Goal: Task Accomplishment & Management: Manage account settings

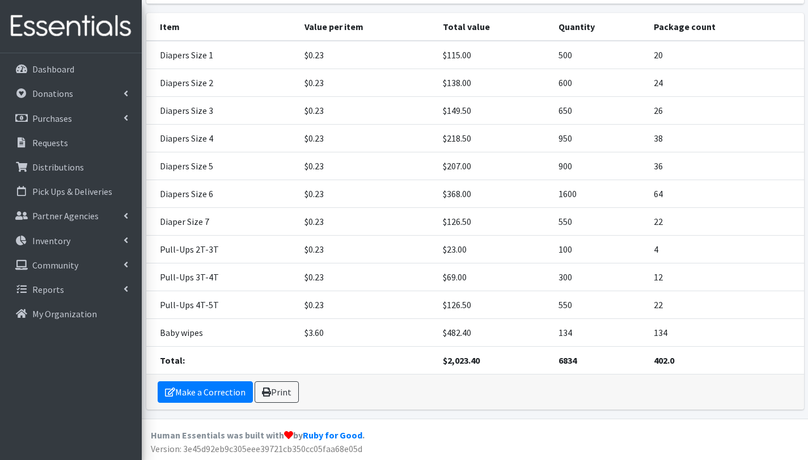
scroll to position [187, 0]
click at [54, 167] on p "Distributions" at bounding box center [58, 167] width 52 height 11
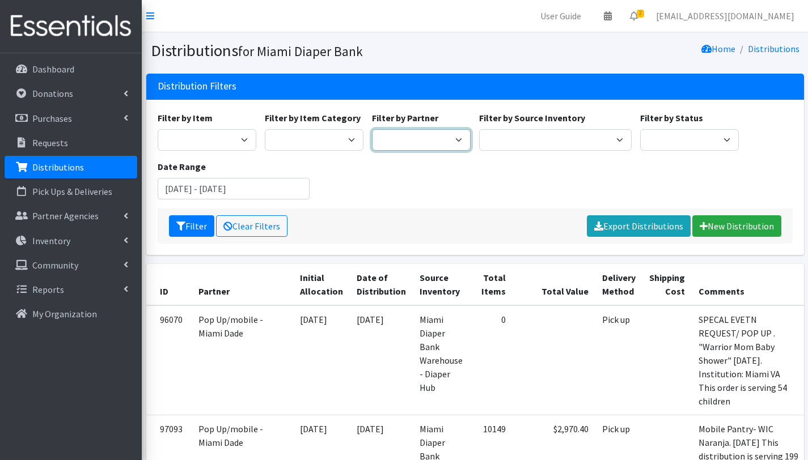
click at [425, 137] on select "305 Pink Pack A Safe Haven for Newborns Basic Needs [GEOGRAPHIC_DATA] [GEOGRAPH…" at bounding box center [421, 140] width 99 height 22
select select "6808"
click at [372, 129] on select "305 Pink Pack A Safe Haven for Newborns Basic Needs Miami Belafonte TACOLCY Cen…" at bounding box center [421, 140] width 99 height 22
click at [201, 228] on button "Filter" at bounding box center [191, 226] width 45 height 22
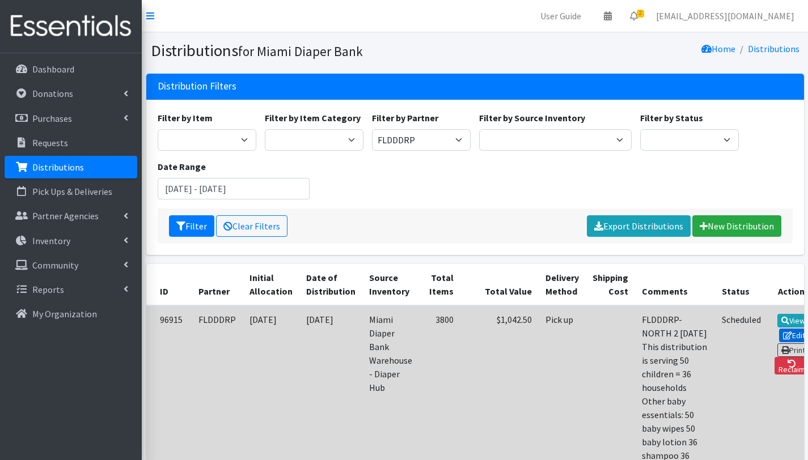
click at [779, 336] on link "Edit" at bounding box center [794, 336] width 31 height 14
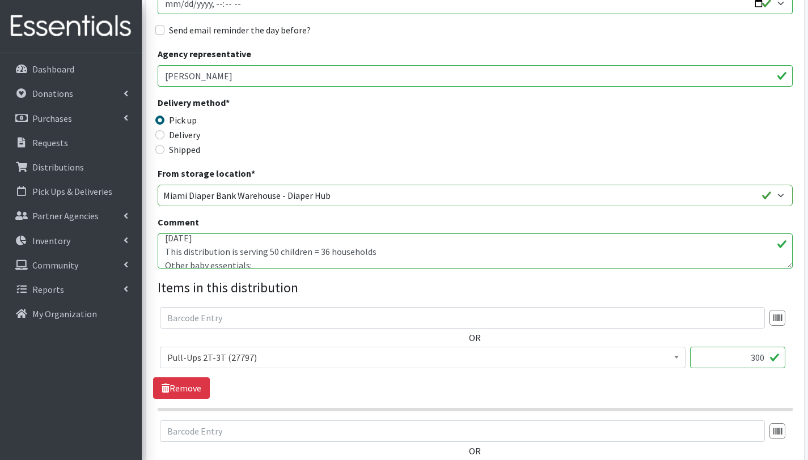
scroll to position [20, 0]
click at [274, 249] on textarea "FLDDDRP- NORTH 2 [DATE] This distribution is serving 50 children = 36 household…" at bounding box center [475, 251] width 635 height 35
click at [277, 257] on textarea "FLDDDRP- NORTH 2 [DATE] This distribution is serving 50 children = 36 household…" at bounding box center [475, 251] width 635 height 35
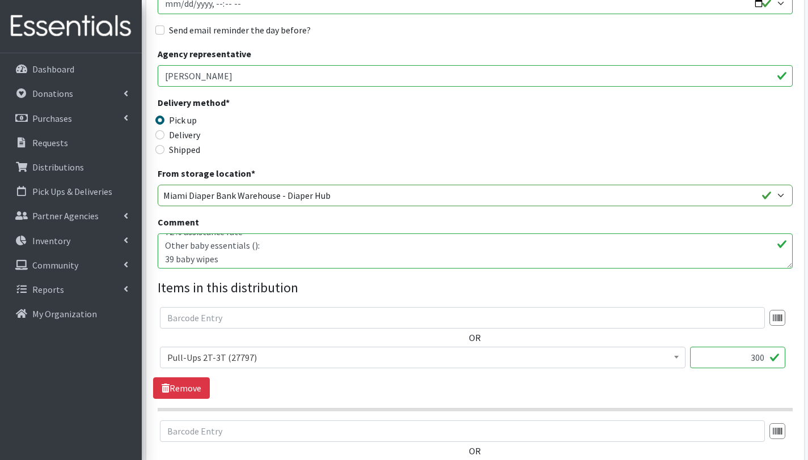
click at [251, 245] on textarea "FLDDDRP- NORTH 2 [DATE] This distribution is serving 50 children = 36 household…" at bounding box center [475, 251] width 635 height 35
click at [296, 248] on textarea "FLDDDRP- NORTH 2 [DATE] This distribution is serving 50 children = 36 household…" at bounding box center [475, 251] width 635 height 35
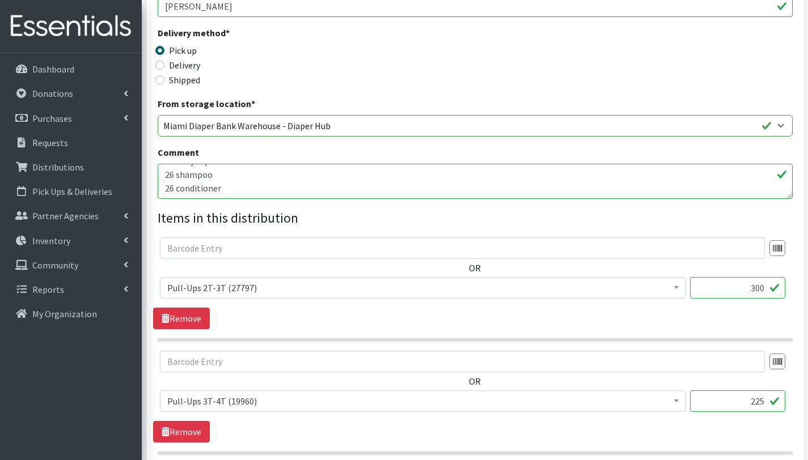
scroll to position [281, 0]
type textarea "FLDDDRP- NORTH 2 [DATE] This distribution is serving 39 children = 26 household…"
drag, startPoint x: 752, startPoint y: 287, endPoint x: 759, endPoint y: 289, distance: 7.0
click at [759, 289] on input "300" at bounding box center [737, 287] width 95 height 22
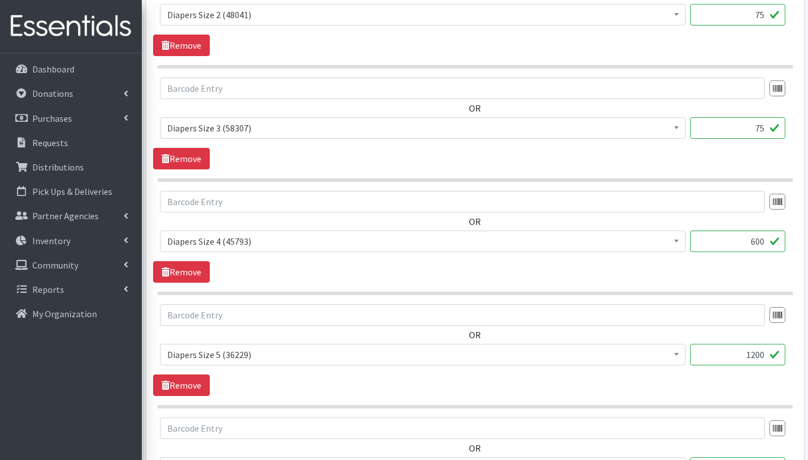
scroll to position [1009, 0]
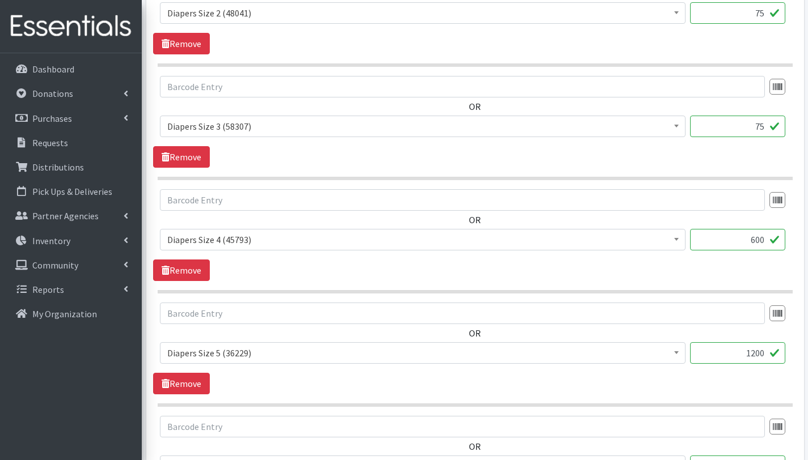
type input "150"
click at [764, 239] on input "600" at bounding box center [737, 240] width 95 height 22
type input "6"
type input "525"
drag, startPoint x: 766, startPoint y: 354, endPoint x: 738, endPoint y: 351, distance: 27.9
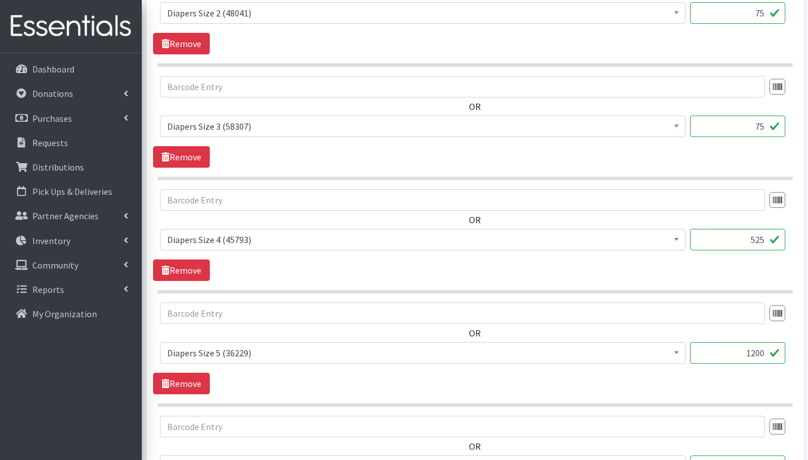
click at [738, 351] on input "1200" at bounding box center [737, 354] width 95 height 22
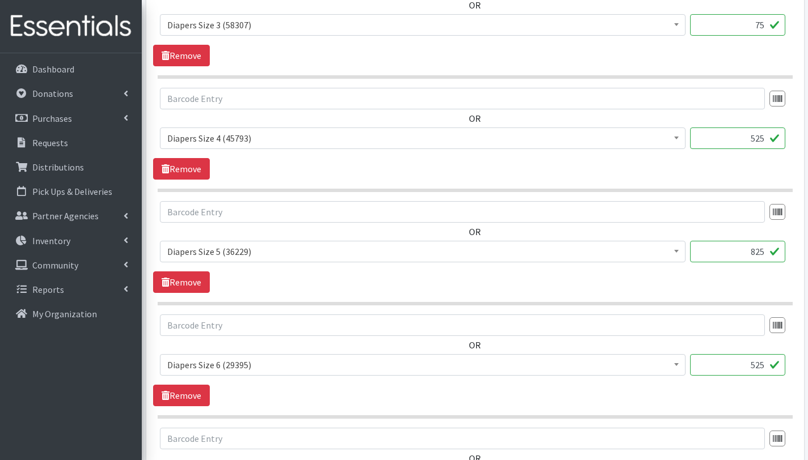
scroll to position [1112, 0]
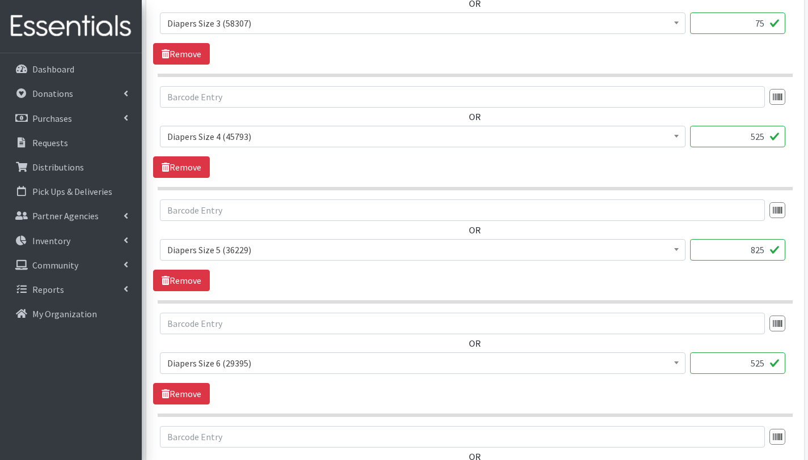
type input "825"
click at [766, 361] on input "525" at bounding box center [737, 364] width 95 height 22
type input "5"
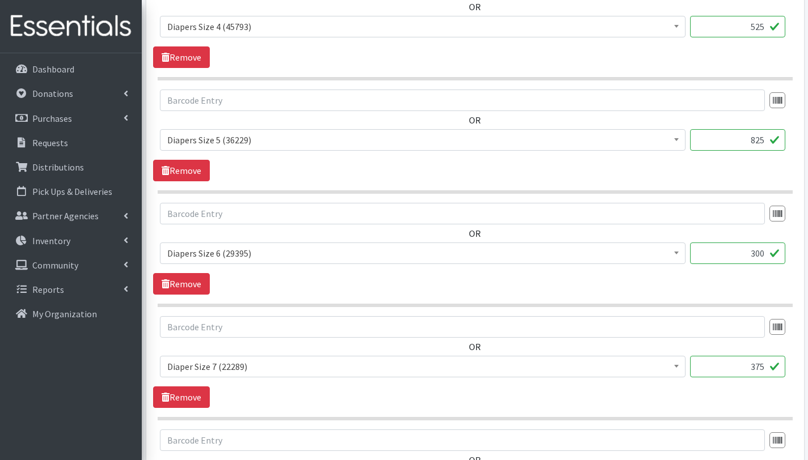
scroll to position [1226, 0]
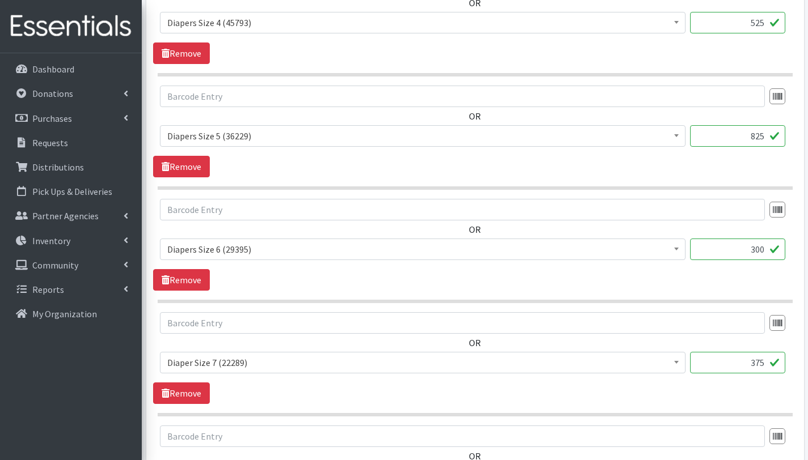
type input "300"
click at [667, 394] on div "OR # - Total number of kids being served with this order: (0) Adult Briefs (Lar…" at bounding box center [475, 358] width 644 height 92
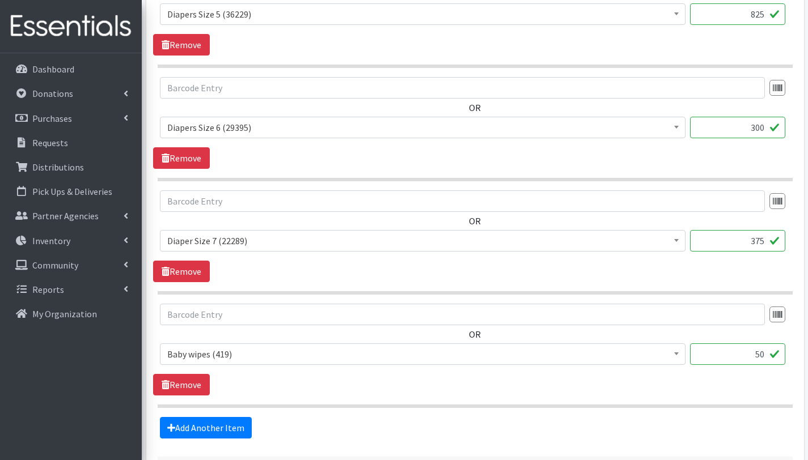
scroll to position [1349, 0]
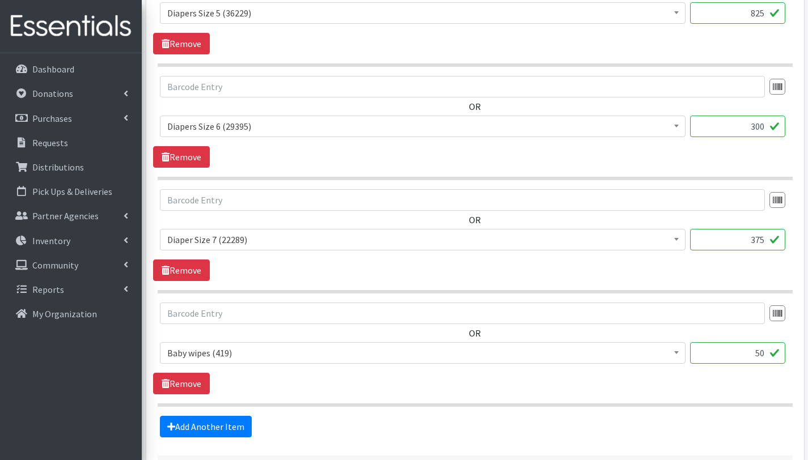
click at [764, 352] on input "50" at bounding box center [737, 354] width 95 height 22
type input "5"
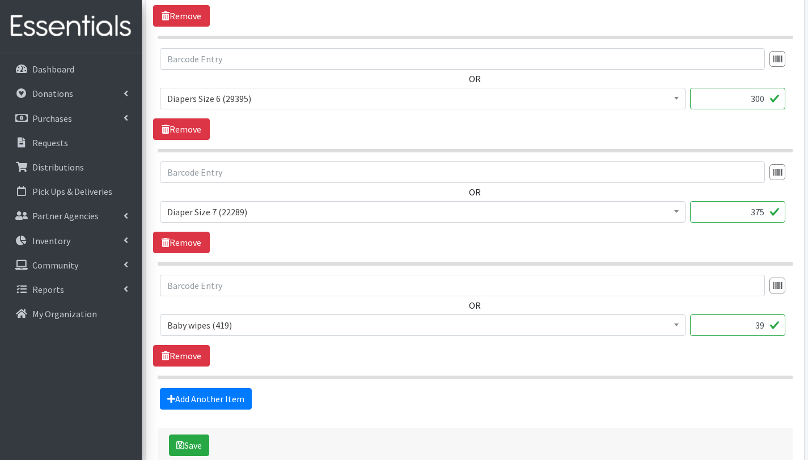
scroll to position [1442, 0]
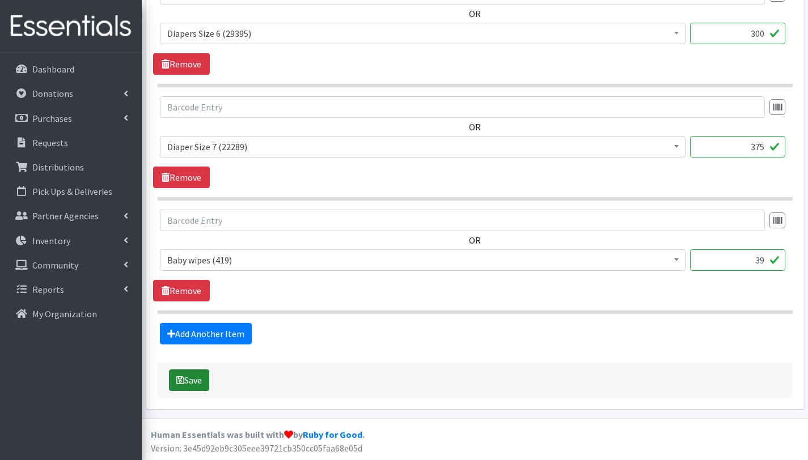
type input "39"
click at [195, 381] on button "Save" at bounding box center [189, 381] width 40 height 22
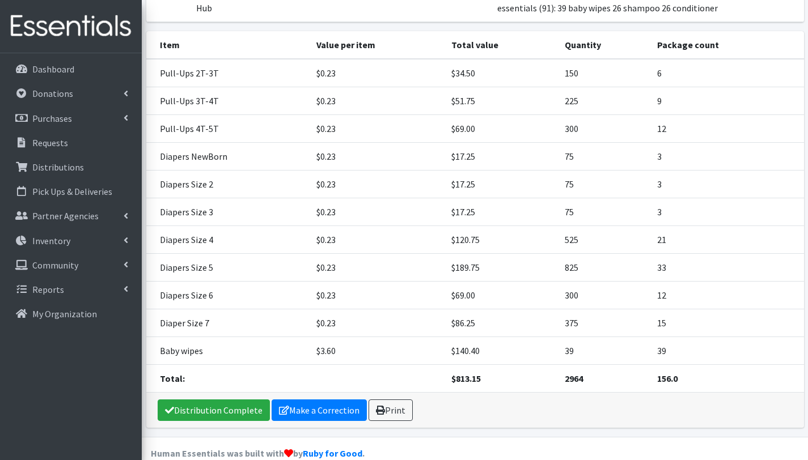
scroll to position [262, 0]
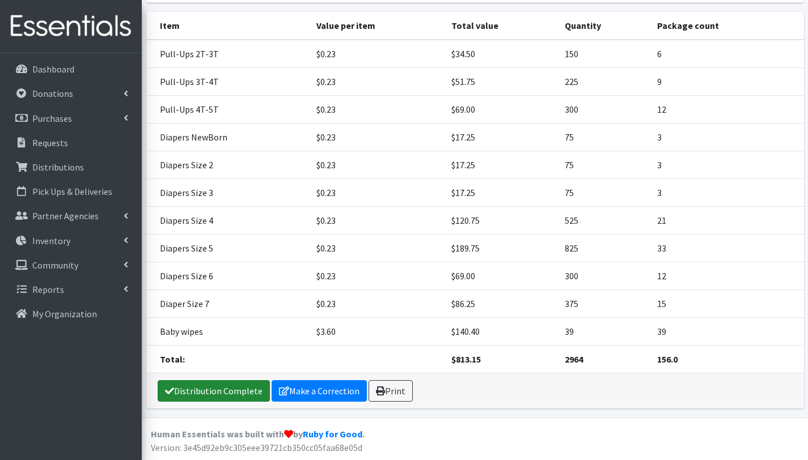
click at [219, 385] on link "Distribution Complete" at bounding box center [214, 392] width 112 height 22
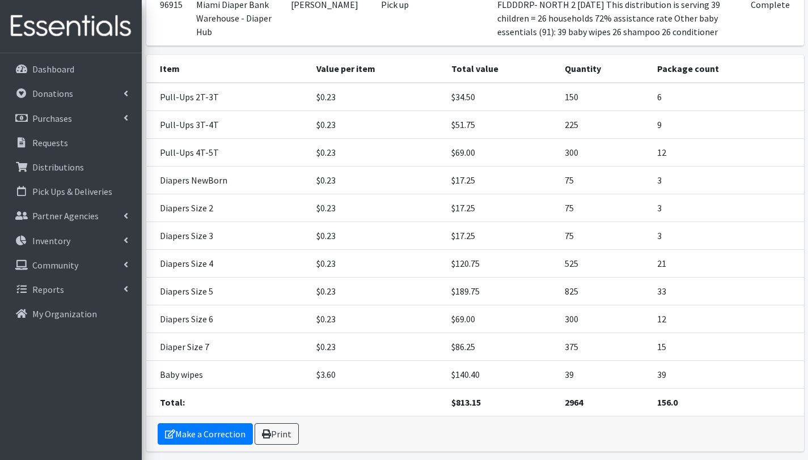
scroll to position [225, 0]
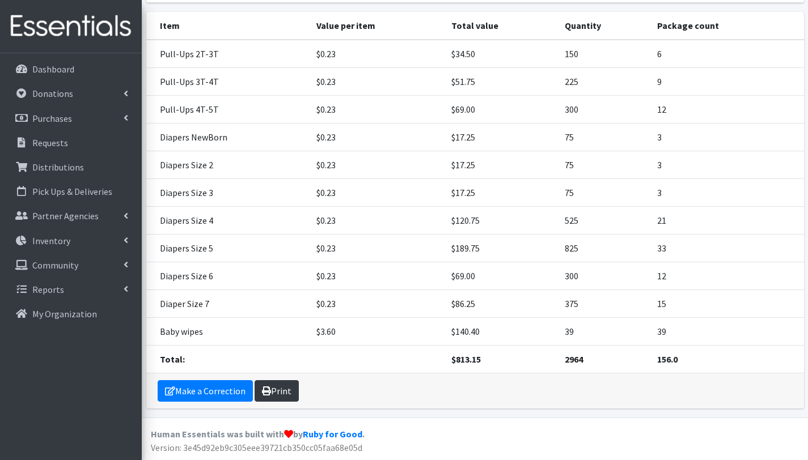
click at [279, 391] on link "Print" at bounding box center [277, 392] width 44 height 22
